Goal: Task Accomplishment & Management: Complete application form

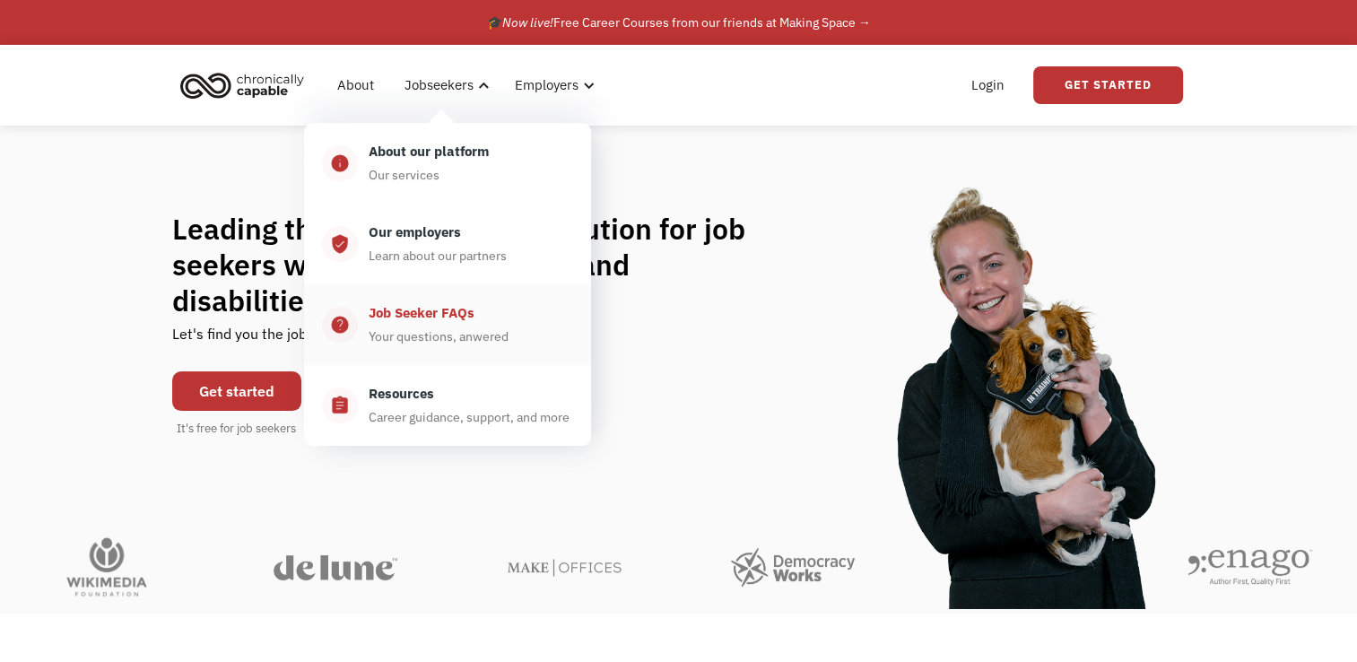
click at [393, 314] on div "Job Seeker FAQs" at bounding box center [422, 313] width 106 height 22
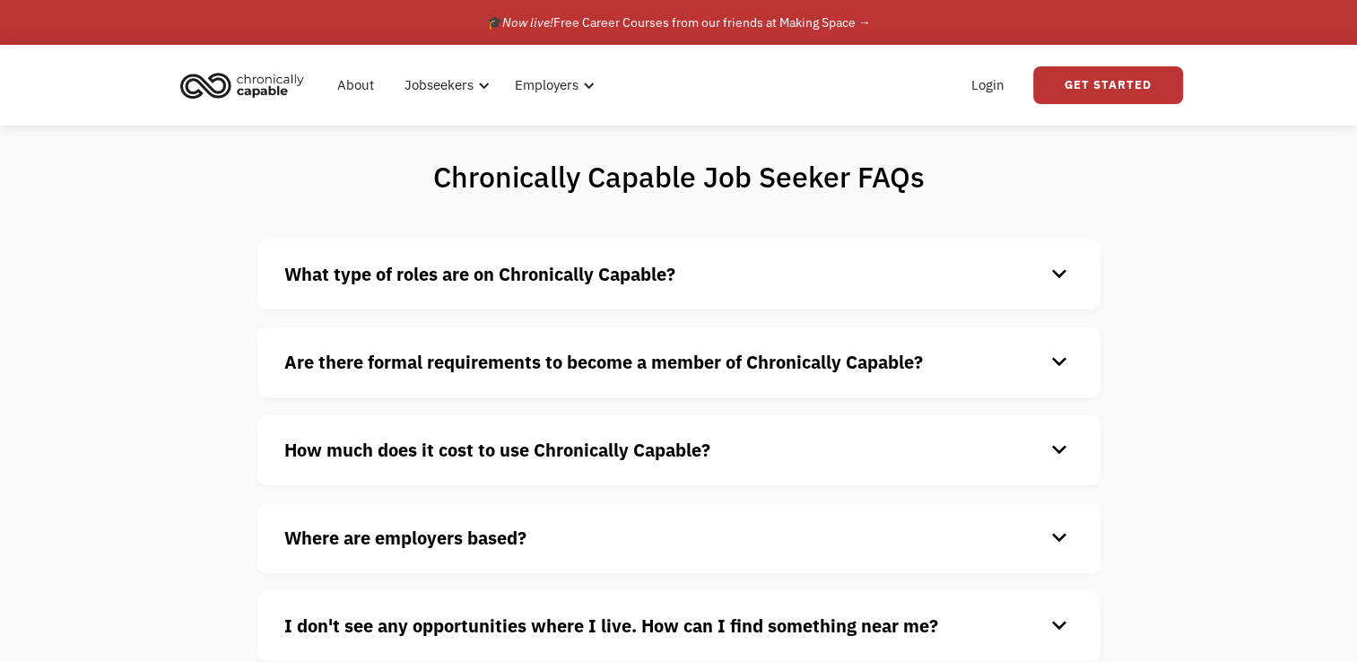
click at [1062, 277] on div "keyboard_arrow_down" at bounding box center [1059, 274] width 29 height 27
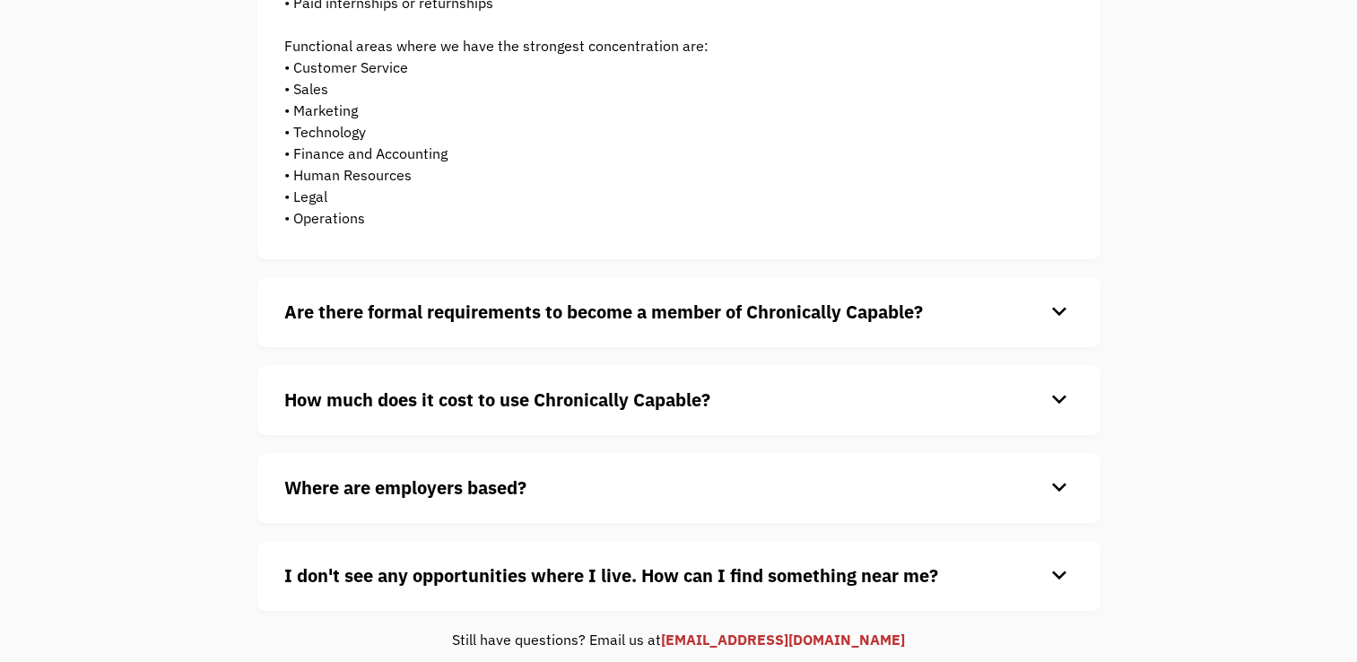
scroll to position [576, 0]
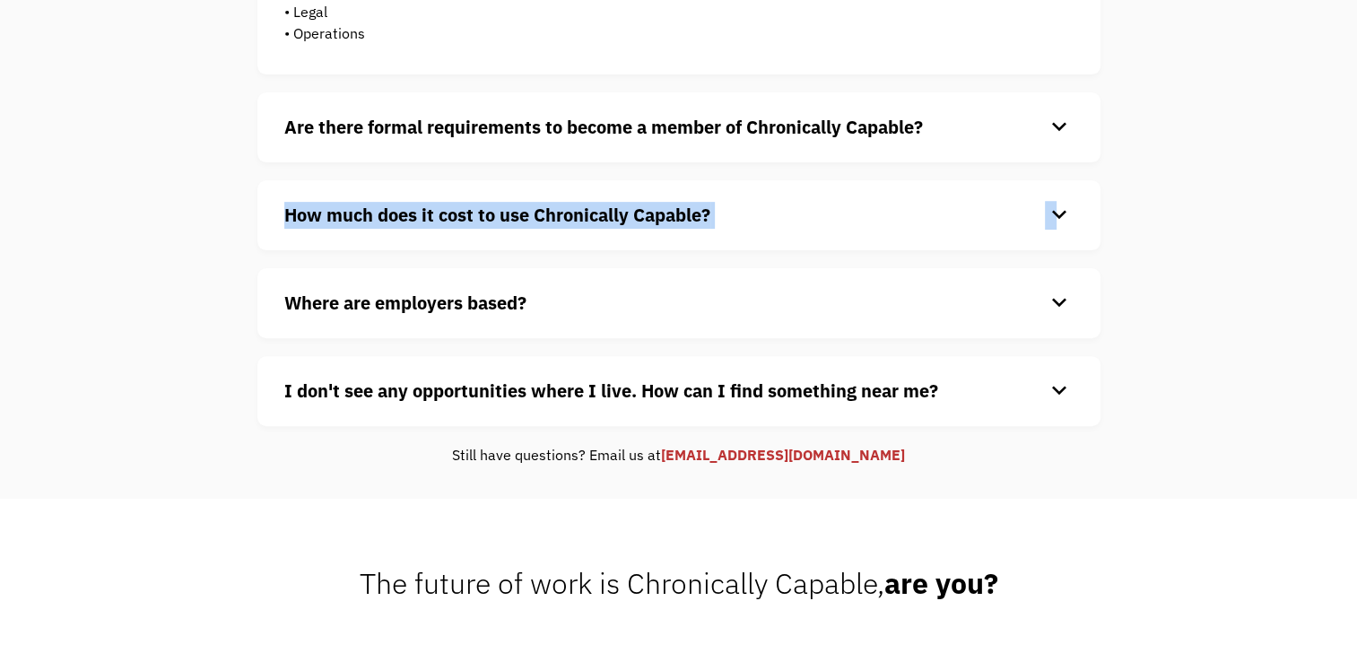
drag, startPoint x: 1057, startPoint y: 219, endPoint x: 1042, endPoint y: 203, distance: 21.6
click at [1042, 203] on div "How much does it cost to use Chronically Capable? keyboard_arrow_down" at bounding box center [678, 215] width 789 height 27
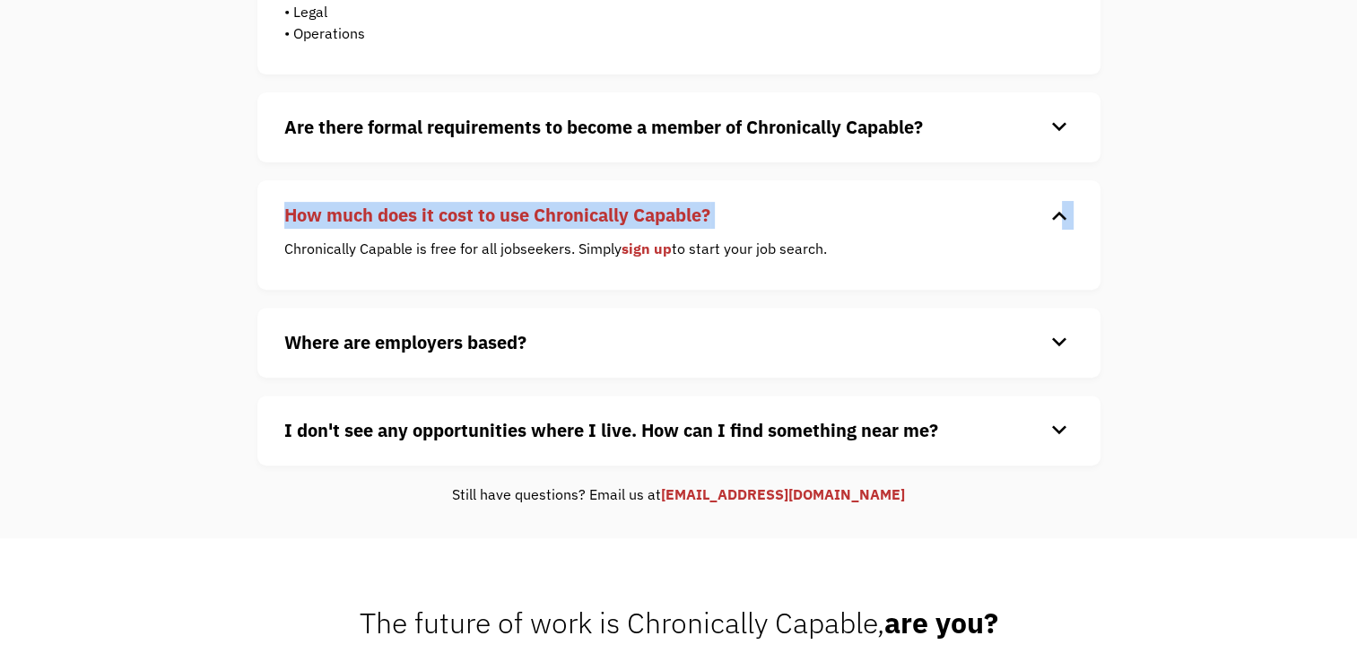
click at [642, 244] on link "sign up" at bounding box center [647, 248] width 50 height 18
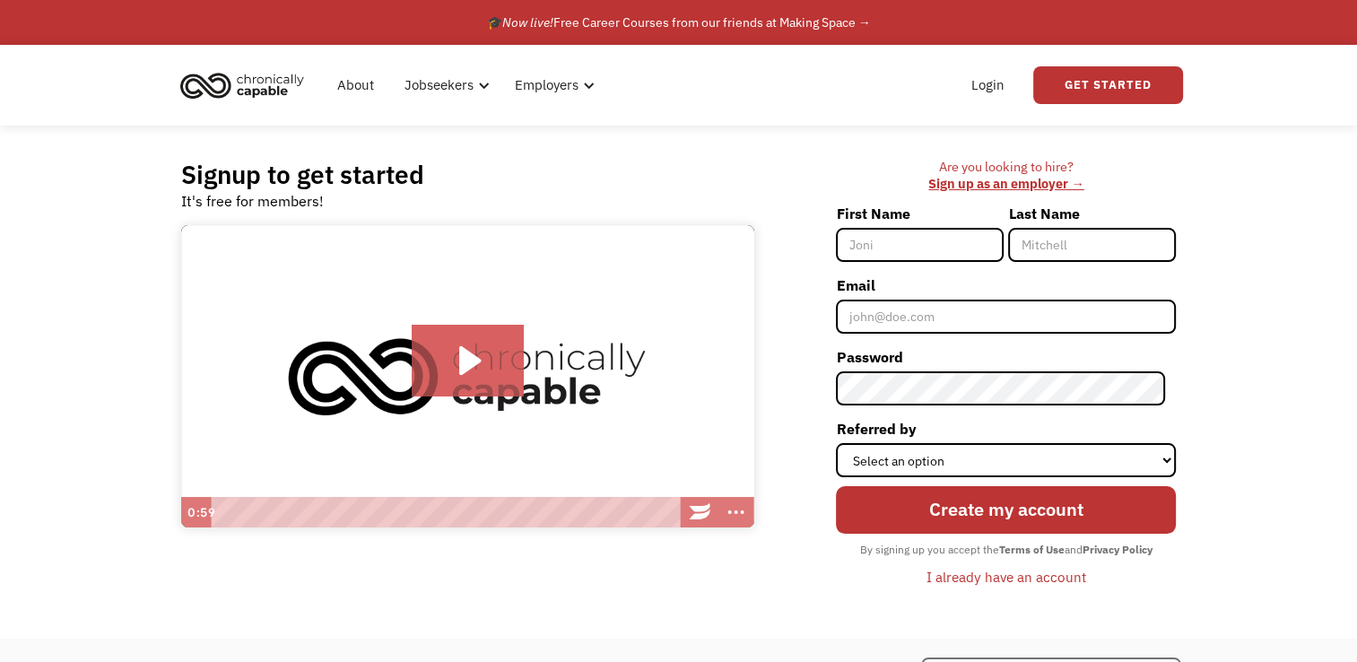
click at [868, 246] on input "First Name" at bounding box center [920, 245] width 168 height 34
type input "Brenda"
type input "Harralson"
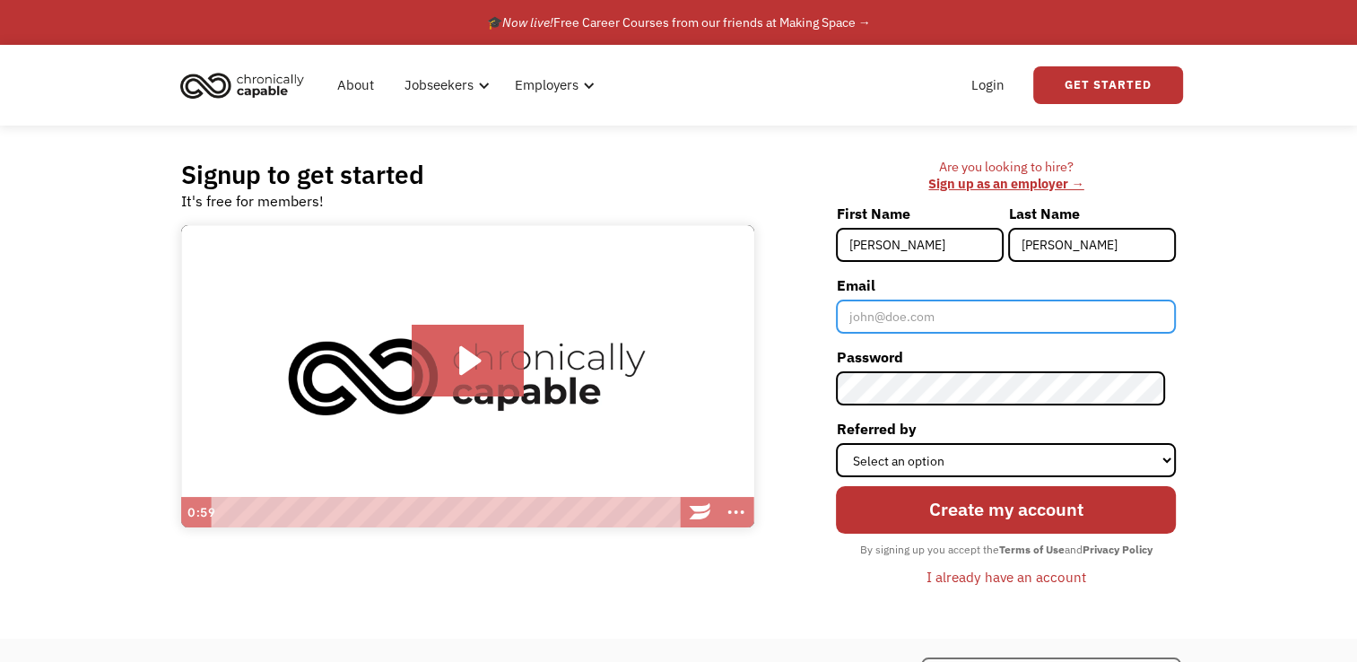
type input "brenda.harralson@gmail.com"
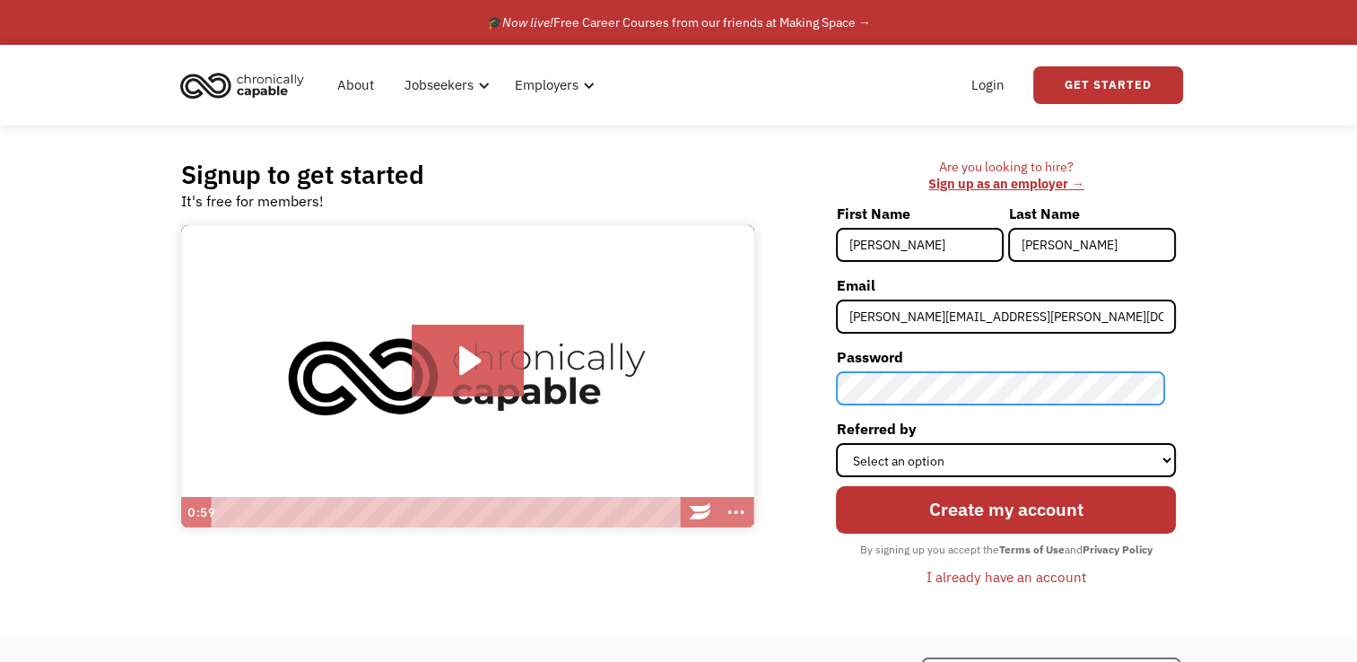
click at [917, 356] on form "First Name Brenda Last Name Harralson Email brenda.harralson@gmail.com Password…" at bounding box center [1006, 395] width 340 height 393
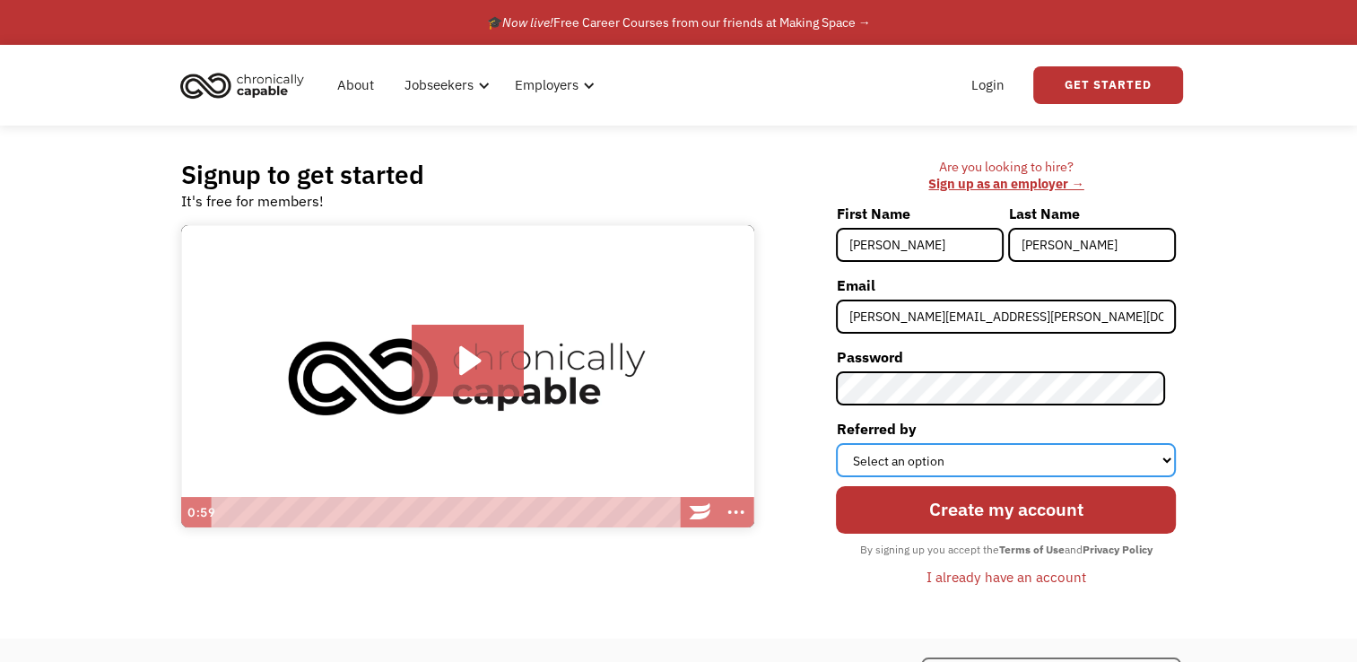
click at [885, 470] on select "Select an option Instagram Facebook Twitter Search Engine News Article Word of …" at bounding box center [1006, 460] width 340 height 34
select select "Search Engine"
click at [847, 443] on select "Select an option Instagram Facebook Twitter Search Engine News Article Word of …" at bounding box center [1006, 460] width 340 height 34
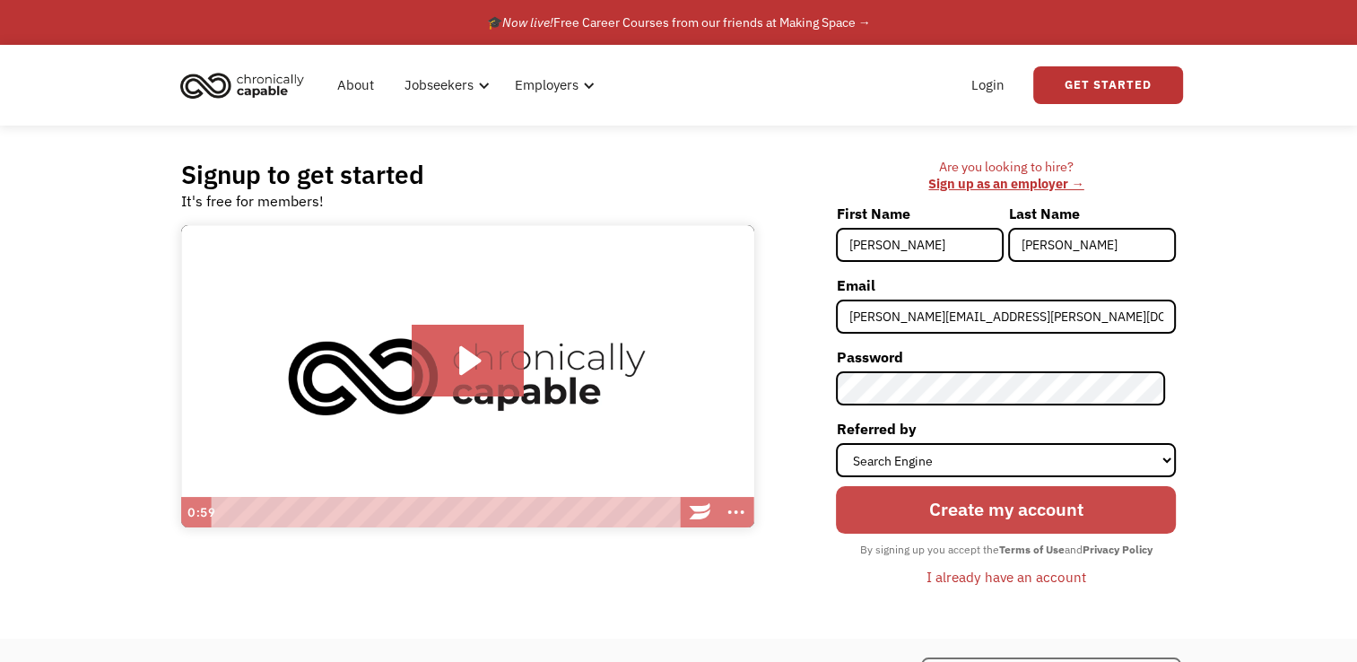
click at [900, 523] on input "Create my account" at bounding box center [1006, 510] width 340 height 48
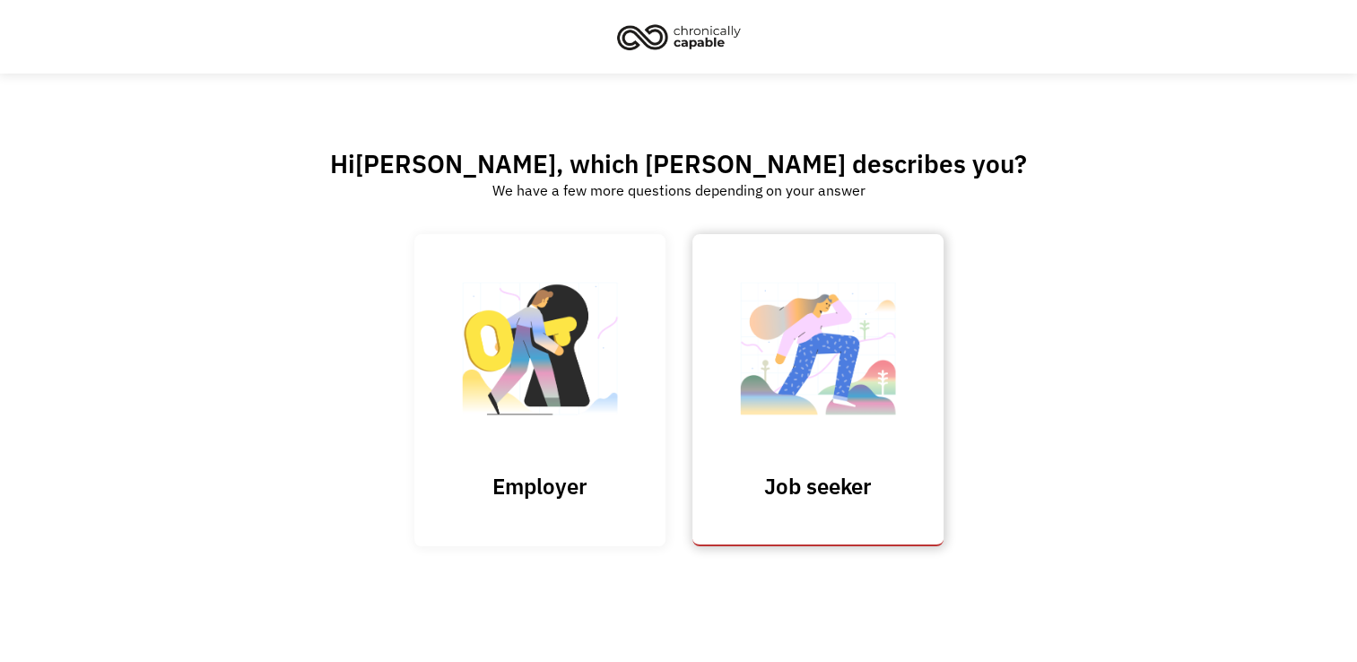
click at [798, 490] on h3 "Job seeker" at bounding box center [817, 486] width 179 height 27
